Goal: Task Accomplishment & Management: Use online tool/utility

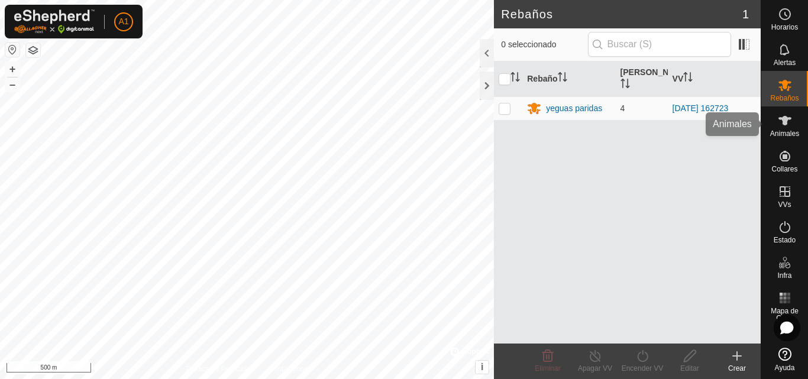
click at [797, 132] on span "Animales" at bounding box center [784, 133] width 29 height 7
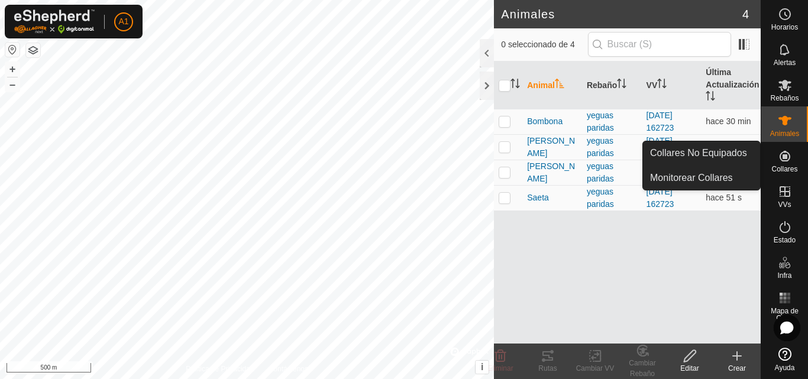
click at [737, 358] on icon at bounding box center [737, 356] width 0 height 8
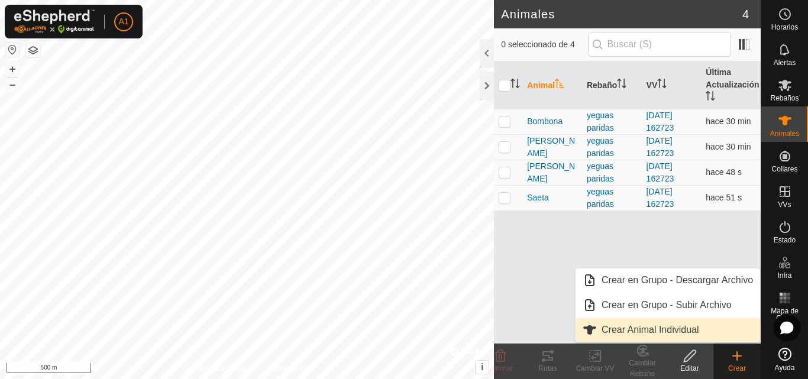
click at [648, 323] on link "Crear Animal Individual" at bounding box center [667, 330] width 184 height 24
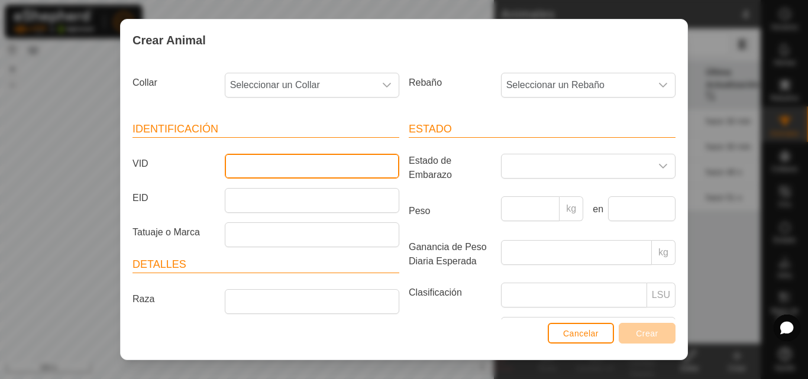
click at [324, 170] on input "VID" at bounding box center [312, 166] width 174 height 25
type input "floriana"
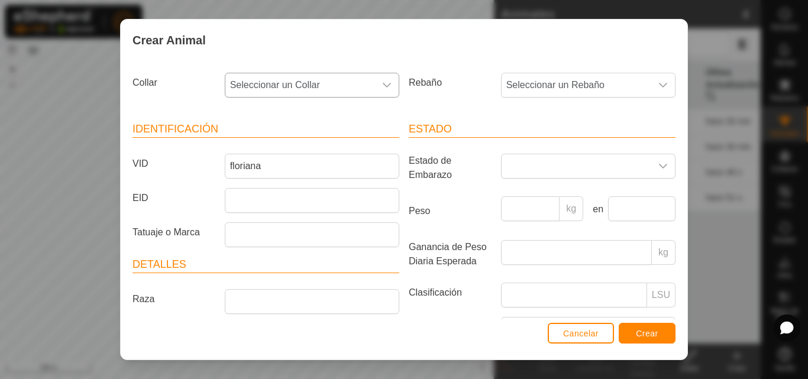
click at [385, 89] on icon "dropdown trigger" at bounding box center [386, 84] width 9 height 9
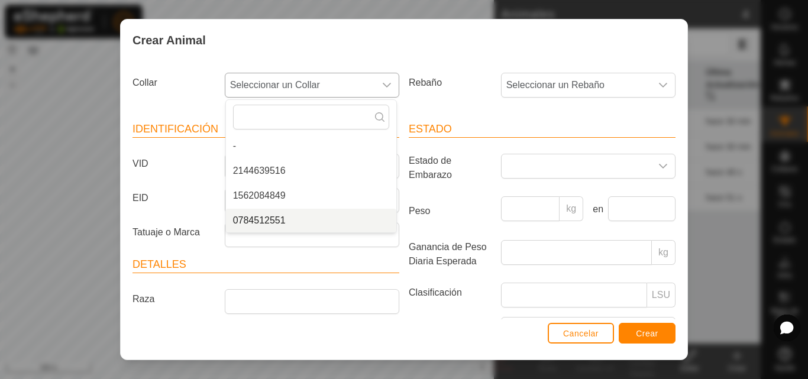
click at [278, 218] on li "0784512551" at bounding box center [311, 221] width 170 height 24
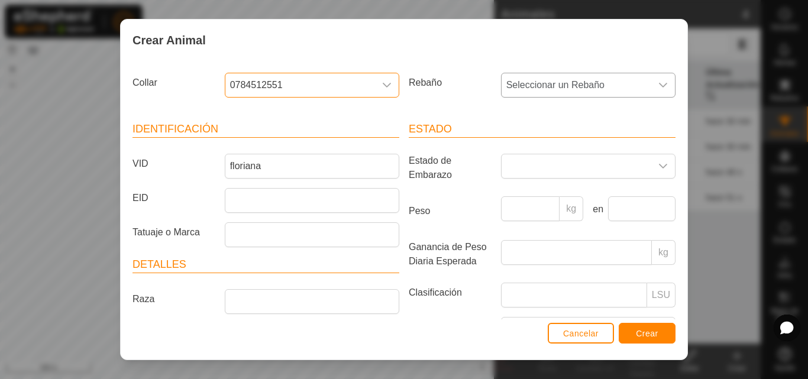
click at [542, 90] on span "Seleccionar un Rebaño" at bounding box center [576, 85] width 150 height 24
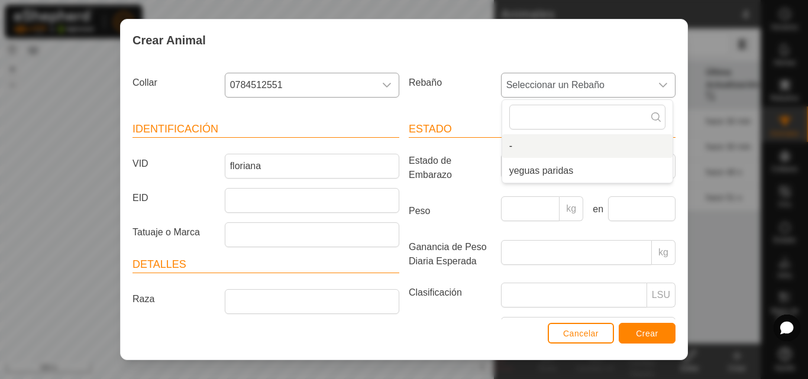
click at [527, 150] on li "-" at bounding box center [587, 146] width 170 height 24
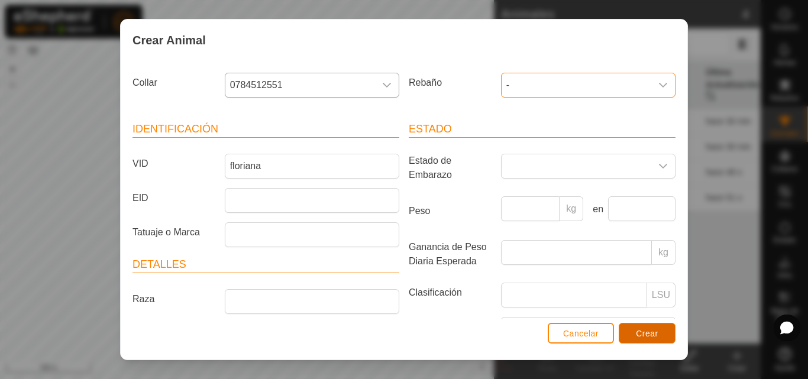
click at [635, 332] on button "Crear" at bounding box center [646, 333] width 57 height 21
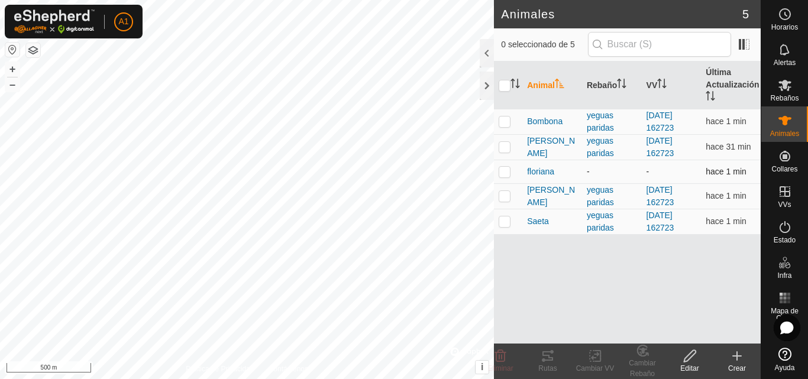
click at [507, 174] on p-checkbox at bounding box center [504, 171] width 12 height 9
checkbox input "true"
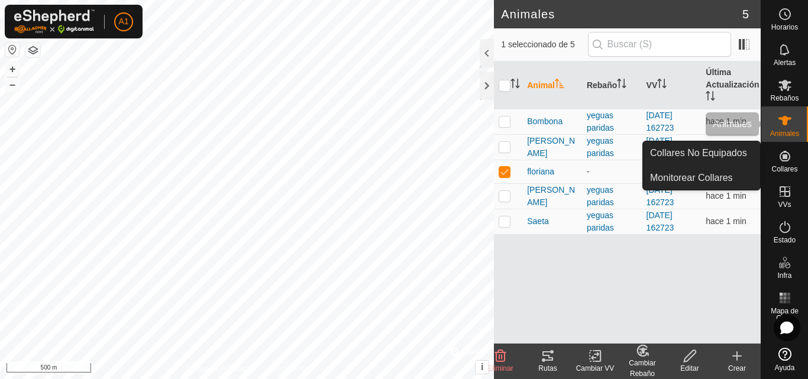
click at [795, 93] on div "Rebaños" at bounding box center [784, 88] width 47 height 35
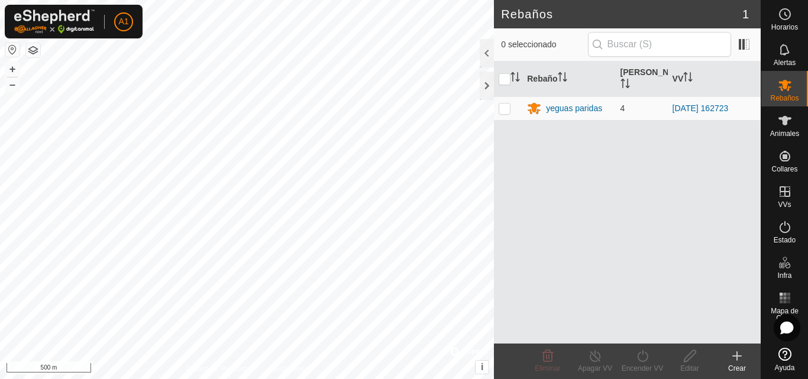
click at [727, 353] on create-svg-icon at bounding box center [736, 356] width 47 height 14
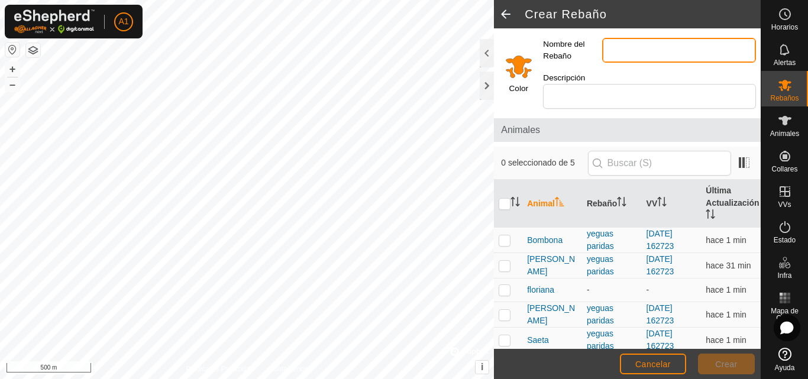
click at [662, 54] on input "Nombre del Rebaño" at bounding box center [679, 50] width 154 height 25
click at [679, 47] on input "yeguas paridas" at bounding box center [679, 50] width 154 height 25
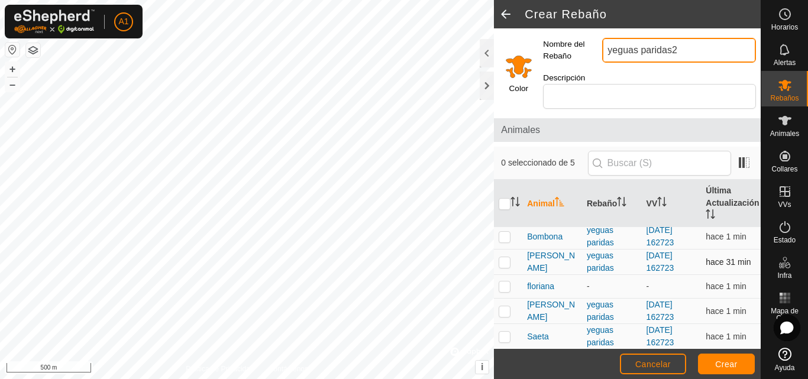
scroll to position [4, 0]
type input "yeguas paridas2"
click at [507, 281] on p-checkbox at bounding box center [504, 285] width 12 height 9
checkbox input "true"
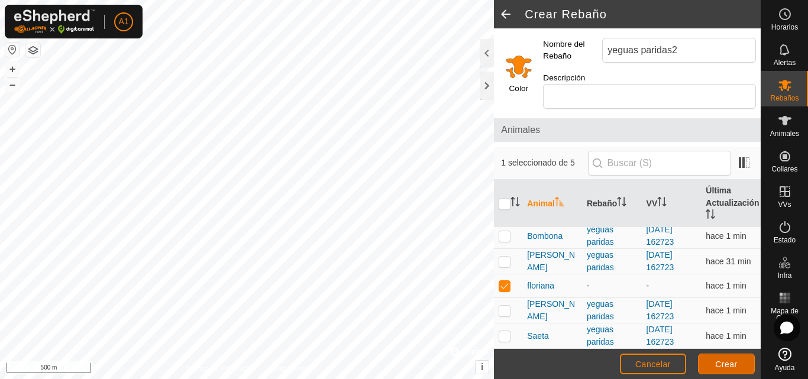
click at [717, 359] on span "Crear" at bounding box center [726, 363] width 22 height 9
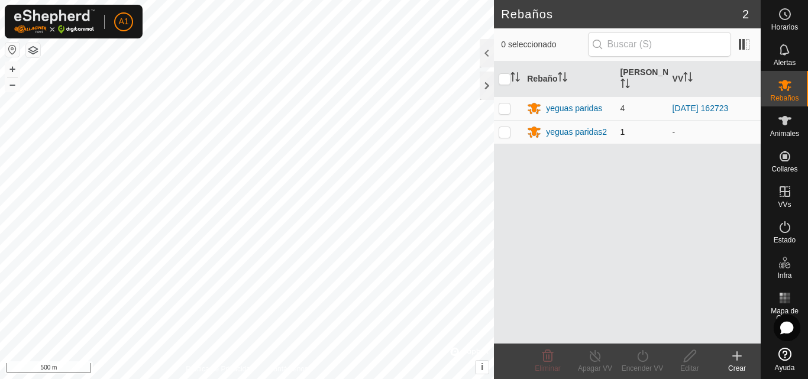
click at [510, 130] on p-checkbox at bounding box center [504, 131] width 12 height 9
checkbox input "true"
click at [640, 351] on icon at bounding box center [642, 356] width 15 height 14
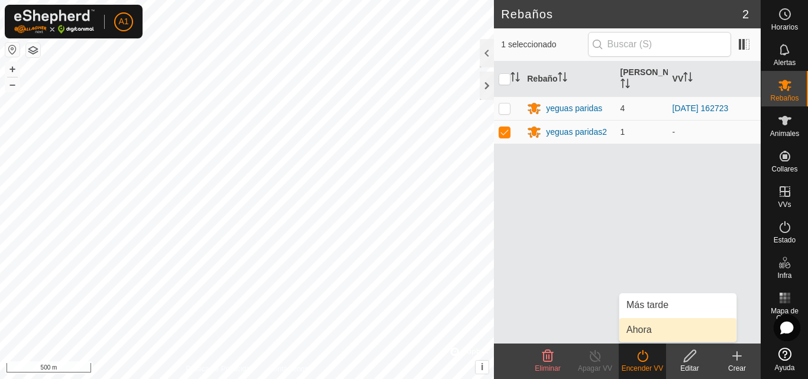
click at [652, 326] on link "Ahora" at bounding box center [677, 330] width 117 height 24
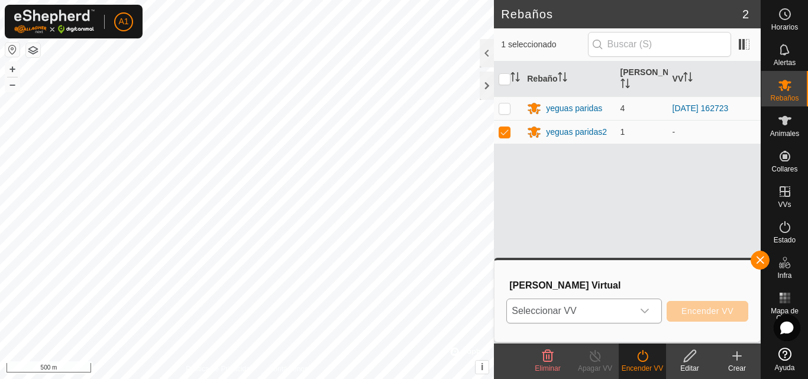
click at [650, 312] on div "dropdown trigger" at bounding box center [645, 311] width 24 height 24
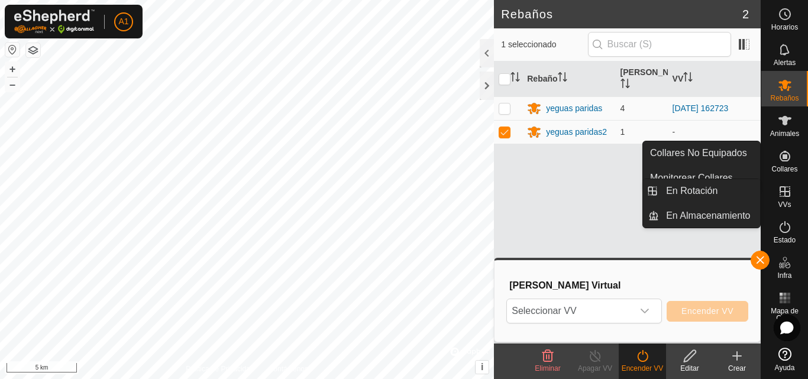
click at [787, 188] on icon at bounding box center [784, 191] width 14 height 14
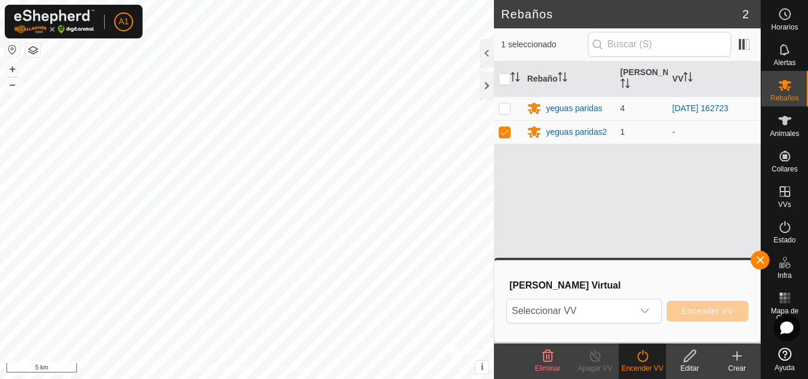
click at [734, 186] on link "En Rotación" at bounding box center [709, 191] width 101 height 24
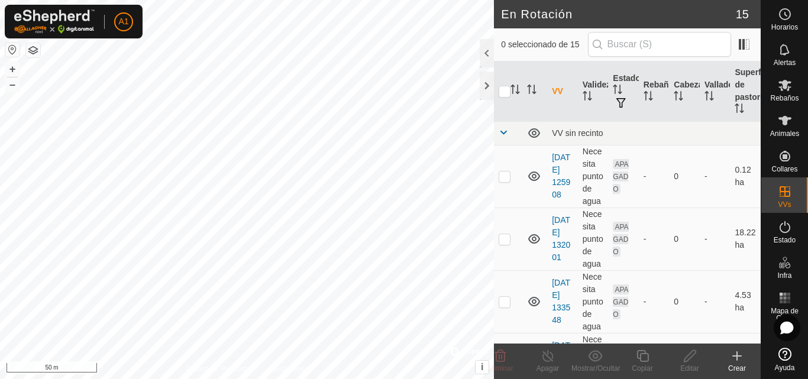
checkbox input "true"
click at [696, 362] on icon at bounding box center [689, 356] width 15 height 14
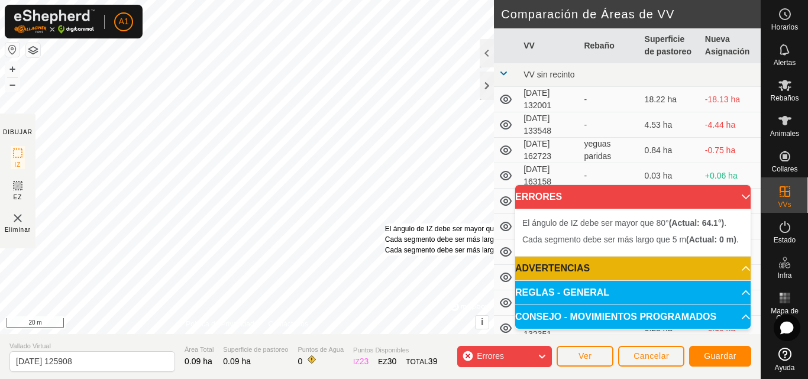
click at [385, 223] on div "El ángulo de IZ debe ser mayor que 80° (Actual: 64.1°) . Cada segmento debe ser…" at bounding box center [247, 167] width 494 height 334
click at [387, 223] on div "El ángulo de IZ debe ser mayor que 80° (Actual: 64.1°) . Cada segmento debe ser…" at bounding box center [247, 167] width 494 height 334
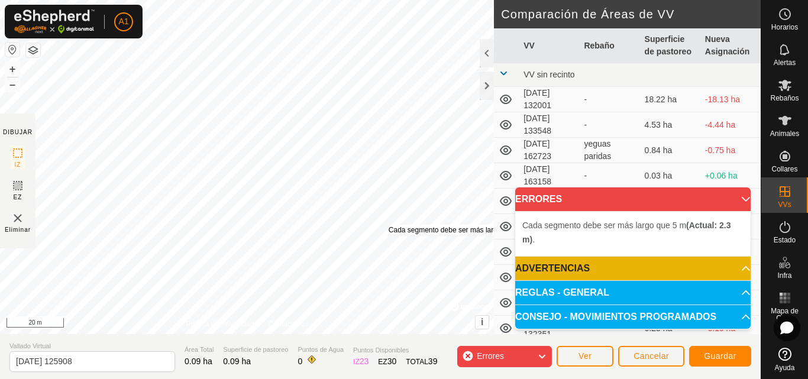
click at [388, 225] on div "Cada segmento debe ser más largo que 5 m (Actual: 2.3 m) . + – ⇧ i © Mapbox , ©…" at bounding box center [247, 167] width 494 height 334
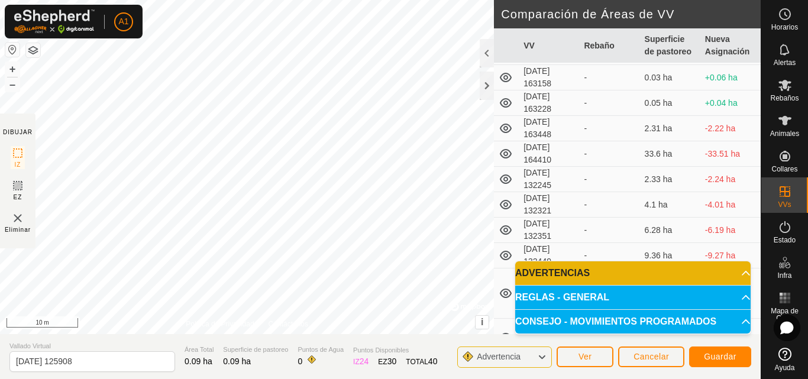
scroll to position [103, 0]
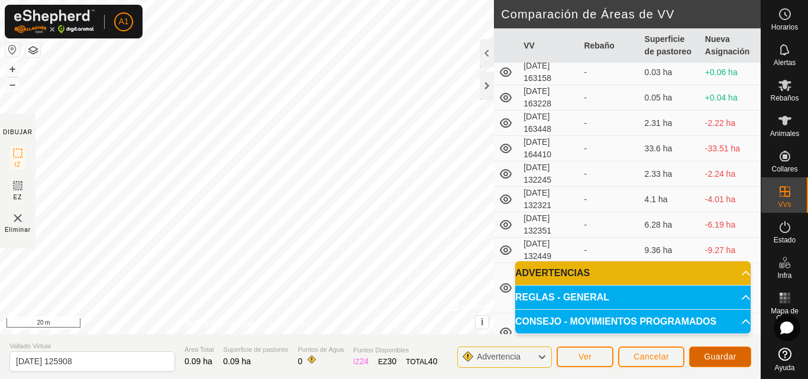
click at [724, 355] on span "Guardar" at bounding box center [720, 356] width 33 height 9
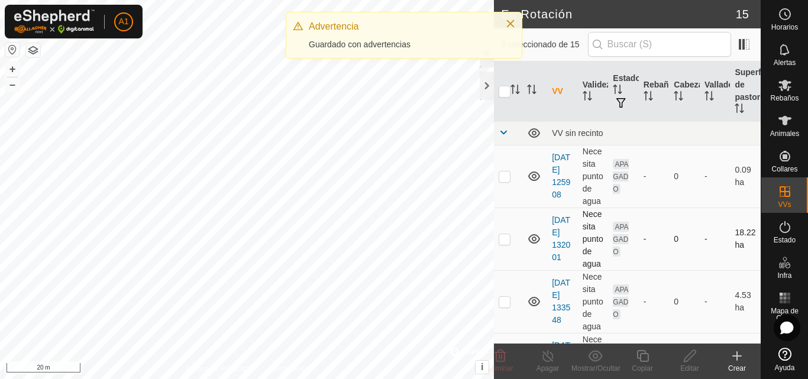
checkbox input "true"
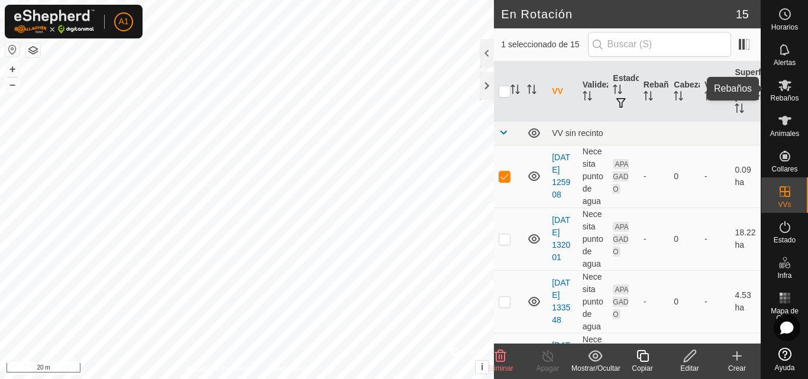
click at [795, 93] on es-mob-svg-icon at bounding box center [784, 85] width 21 height 19
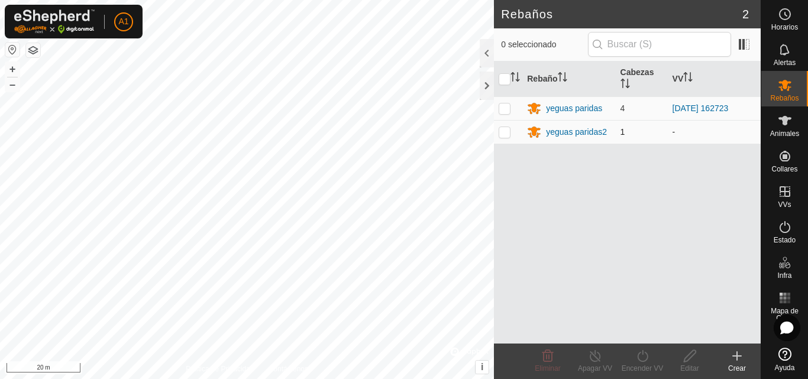
click at [508, 134] on p-checkbox at bounding box center [504, 131] width 12 height 9
checkbox input "true"
click at [641, 360] on icon at bounding box center [642, 356] width 15 height 14
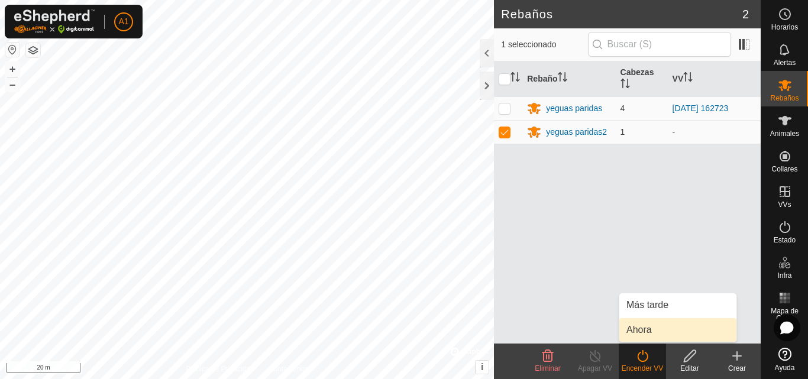
click at [646, 328] on link "Ahora" at bounding box center [677, 330] width 117 height 24
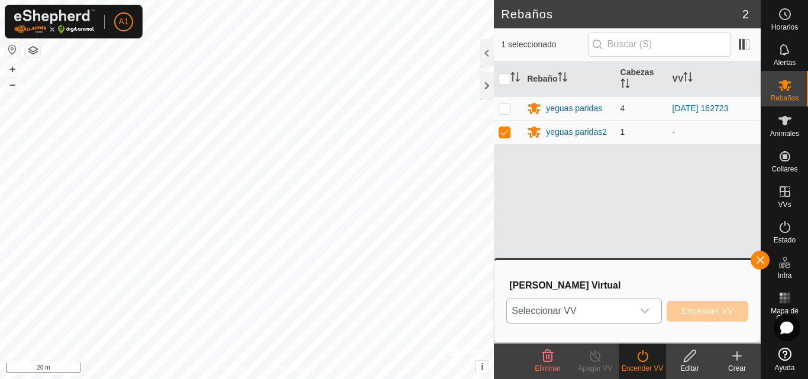
click at [642, 313] on icon "dropdown trigger" at bounding box center [644, 310] width 9 height 9
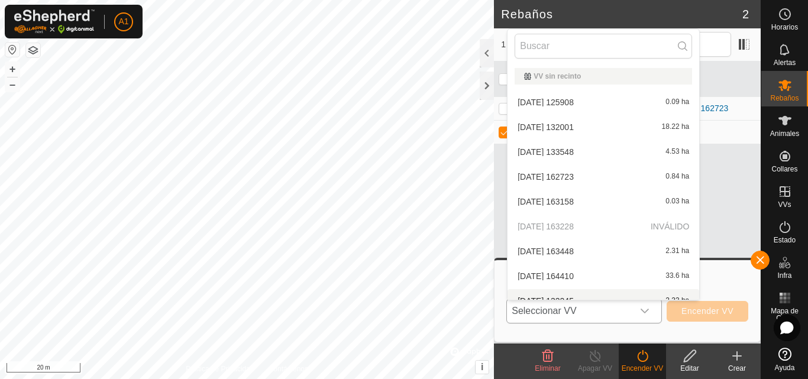
scroll to position [13, 0]
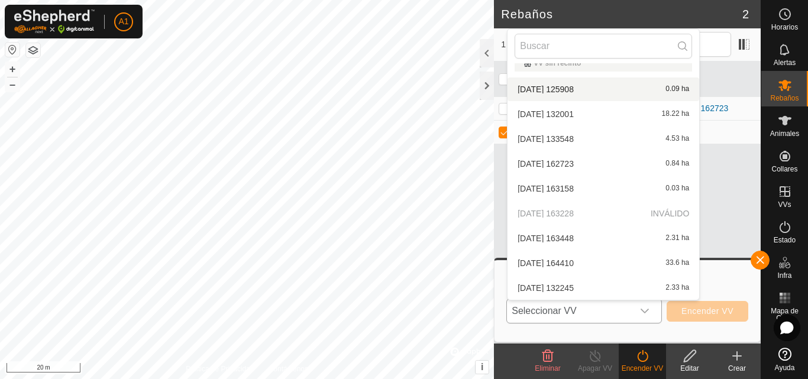
click at [574, 89] on li "[DATE] 125908 0.09 ha" at bounding box center [603, 89] width 192 height 24
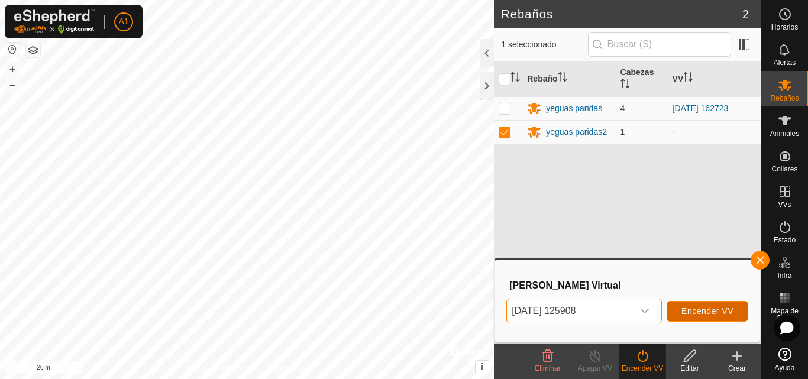
click at [692, 311] on span "Encender VV" at bounding box center [707, 310] width 52 height 9
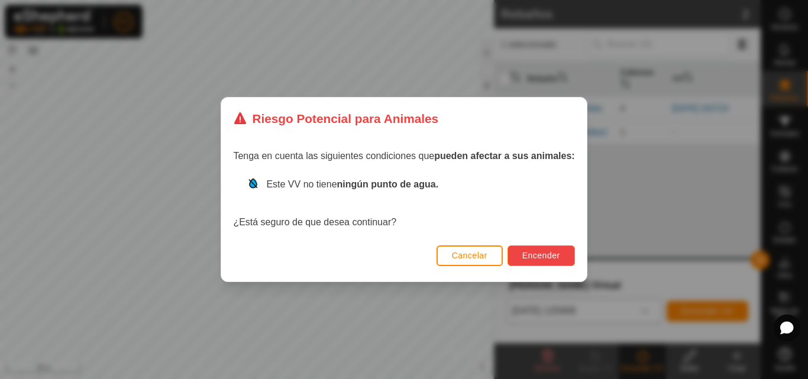
click at [547, 260] on span "Encender" at bounding box center [541, 255] width 38 height 9
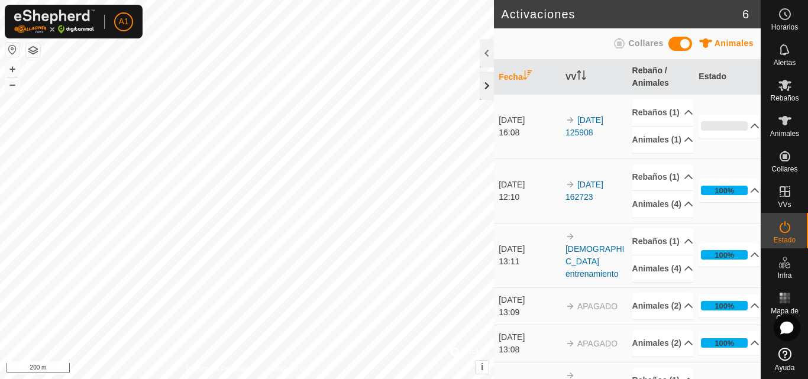
click at [492, 89] on div at bounding box center [486, 86] width 14 height 28
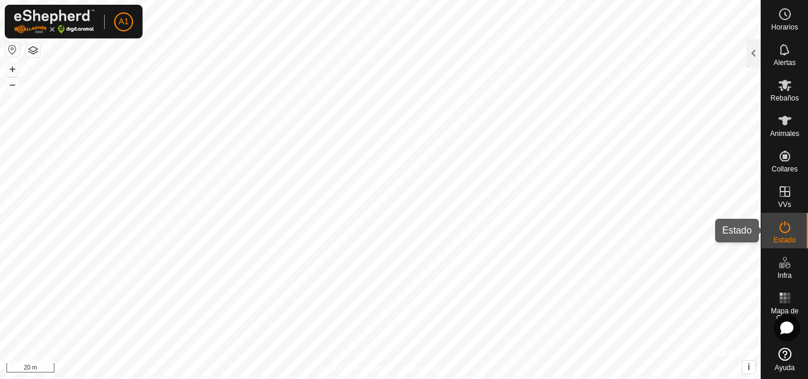
click at [785, 238] on span "Estado" at bounding box center [784, 239] width 22 height 7
click at [751, 56] on div at bounding box center [753, 53] width 14 height 28
